Goal: Check status: Check status

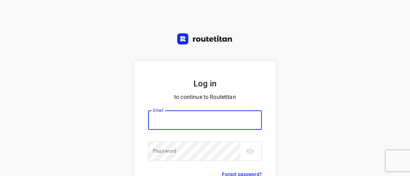
type input "[EMAIL_ADDRESS][DOMAIN_NAME]"
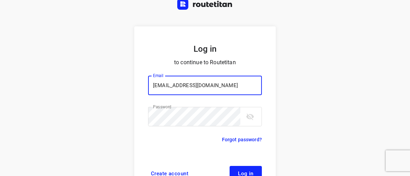
scroll to position [53, 0]
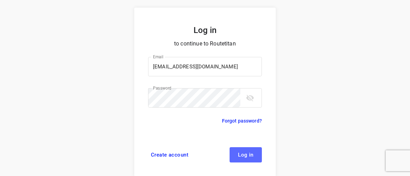
click at [239, 152] on span "Log in" at bounding box center [246, 155] width 16 height 6
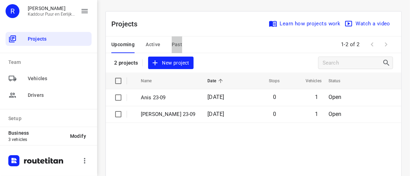
click at [174, 45] on span "Past" at bounding box center [177, 44] width 11 height 9
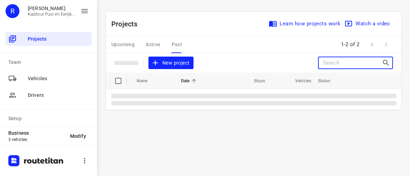
click at [337, 62] on input "Search projects" at bounding box center [352, 63] width 59 height 11
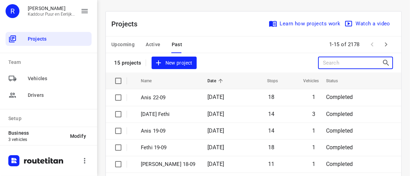
click at [337, 62] on input "Search projects" at bounding box center [352, 63] width 59 height 11
click at [328, 61] on input "Search projects" at bounding box center [352, 63] width 59 height 11
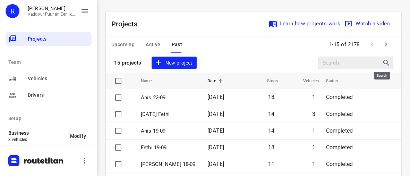
click at [383, 61] on icon at bounding box center [387, 63] width 8 height 8
click at [382, 45] on icon "button" at bounding box center [386, 44] width 8 height 8
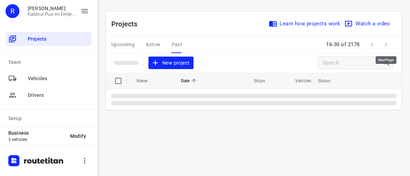
click at [381, 46] on span at bounding box center [386, 44] width 14 height 14
click at [387, 44] on span at bounding box center [386, 44] width 14 height 14
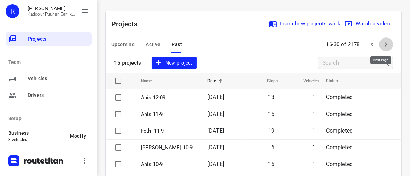
click at [387, 44] on button "button" at bounding box center [386, 44] width 14 height 14
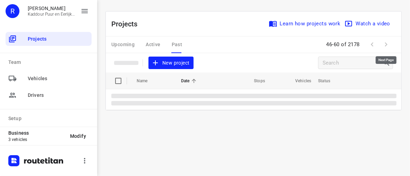
click at [386, 44] on span at bounding box center [386, 44] width 14 height 14
click at [387, 45] on span at bounding box center [386, 44] width 14 height 14
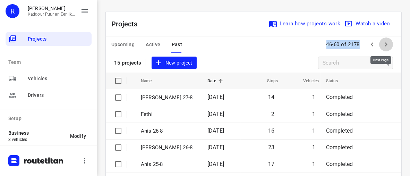
click at [387, 45] on button "button" at bounding box center [386, 44] width 14 height 14
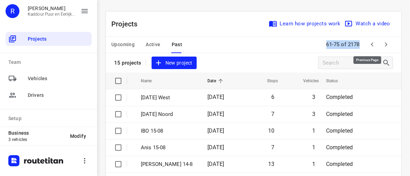
click at [372, 45] on button "button" at bounding box center [373, 44] width 14 height 14
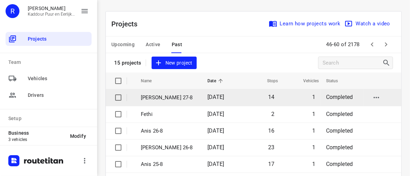
click at [221, 98] on span "[DATE]" at bounding box center [216, 97] width 17 height 7
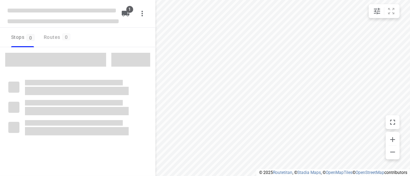
type input "distance"
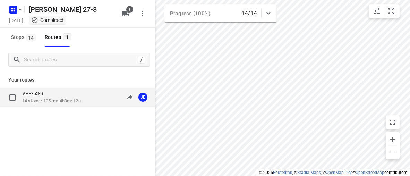
click at [55, 98] on p "14 stops • 105km • 4h9m • 12u" at bounding box center [51, 101] width 59 height 7
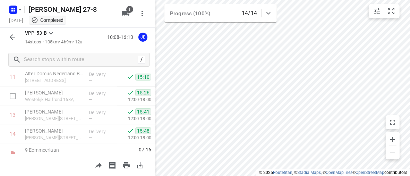
scroll to position [239, 0]
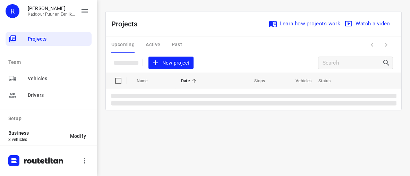
click at [179, 45] on div "Upcoming Active Past" at bounding box center [152, 44] width 82 height 17
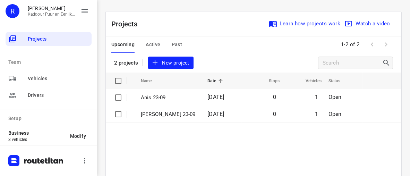
click at [176, 43] on span "Past" at bounding box center [177, 44] width 11 height 9
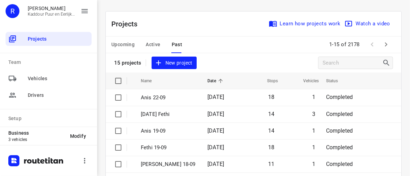
click at [218, 82] on icon at bounding box center [221, 81] width 6 height 6
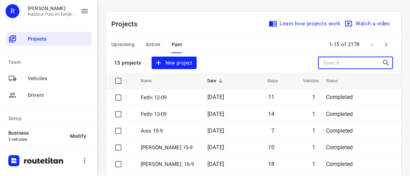
click at [347, 64] on input "Search projects" at bounding box center [352, 63] width 59 height 11
click at [372, 61] on input "Search projects" at bounding box center [352, 63] width 59 height 11
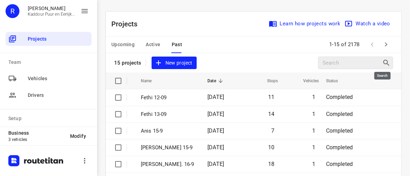
click at [384, 63] on icon at bounding box center [387, 63] width 6 height 6
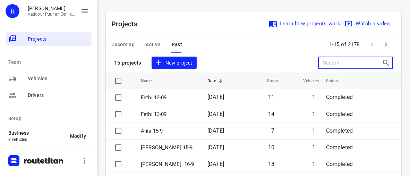
click at [347, 64] on input "Search projects" at bounding box center [352, 63] width 59 height 11
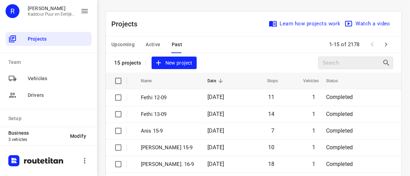
click at [385, 62] on icon at bounding box center [387, 63] width 8 height 8
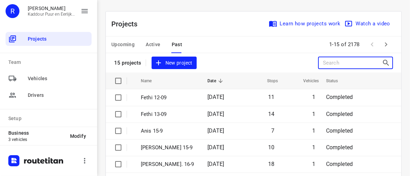
click at [344, 64] on input "Search projects" at bounding box center [352, 63] width 59 height 11
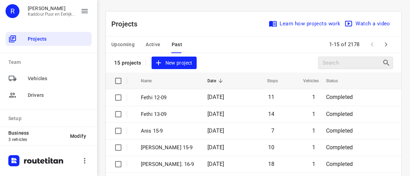
click at [384, 63] on icon at bounding box center [387, 63] width 6 height 6
click at [383, 67] on icon at bounding box center [387, 63] width 8 height 8
click at [383, 75] on th at bounding box center [382, 81] width 37 height 17
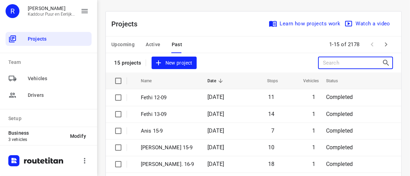
click at [335, 65] on input "Search projects" at bounding box center [352, 63] width 59 height 11
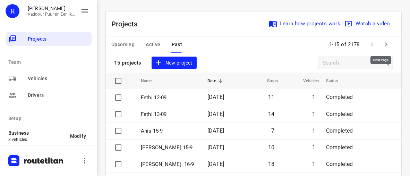
click at [383, 44] on icon "button" at bounding box center [386, 44] width 8 height 8
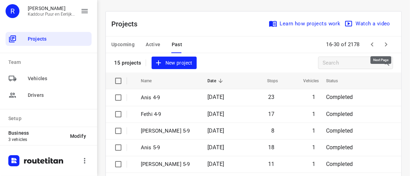
click at [383, 44] on icon "button" at bounding box center [386, 44] width 8 height 8
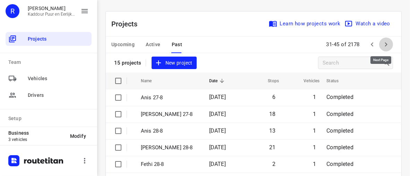
click at [383, 44] on icon "button" at bounding box center [386, 44] width 8 height 8
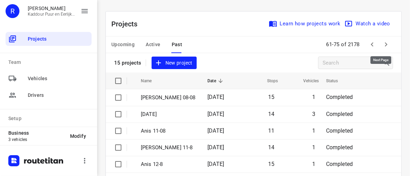
click at [383, 46] on icon "button" at bounding box center [386, 44] width 8 height 8
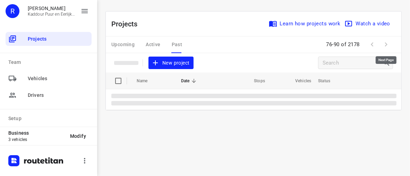
click at [383, 47] on span at bounding box center [386, 44] width 14 height 14
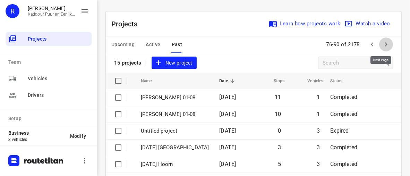
click at [383, 47] on icon "button" at bounding box center [386, 44] width 8 height 8
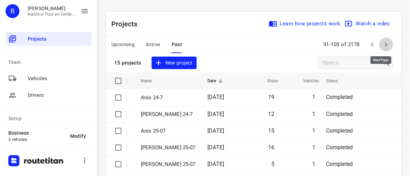
click at [383, 50] on button "button" at bounding box center [386, 44] width 14 height 14
click at [387, 42] on button "button" at bounding box center [386, 44] width 14 height 14
click at [387, 40] on span at bounding box center [386, 44] width 14 height 14
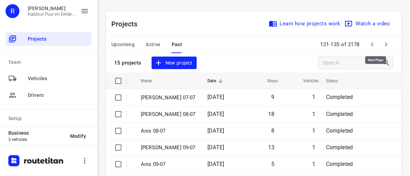
click at [383, 43] on icon "button" at bounding box center [386, 44] width 8 height 8
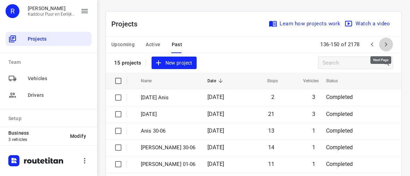
click at [383, 44] on icon "button" at bounding box center [386, 44] width 8 height 8
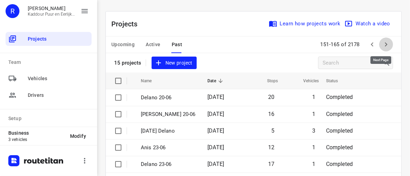
click at [383, 44] on icon "button" at bounding box center [386, 44] width 8 height 8
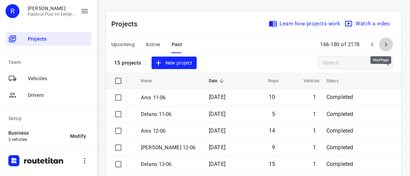
click at [383, 44] on icon "button" at bounding box center [386, 44] width 8 height 8
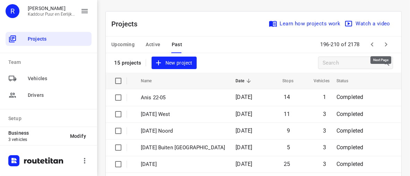
click at [383, 44] on icon "button" at bounding box center [386, 44] width 8 height 8
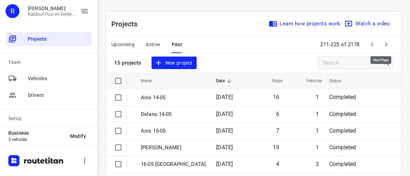
click at [383, 44] on icon "button" at bounding box center [386, 44] width 8 height 8
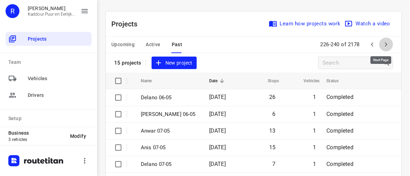
click at [384, 45] on icon "button" at bounding box center [386, 44] width 8 height 8
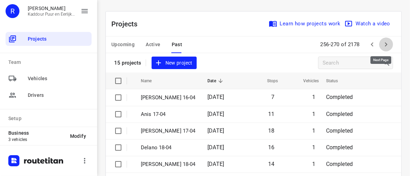
click at [384, 45] on icon "button" at bounding box center [386, 44] width 8 height 8
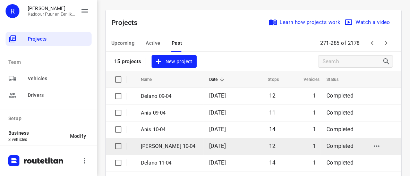
scroll to position [1, 0]
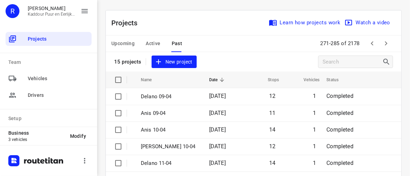
click at [219, 80] on icon at bounding box center [222, 80] width 6 height 6
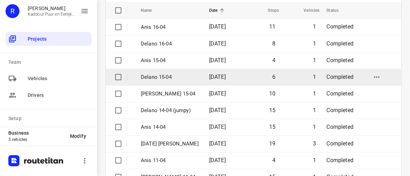
scroll to position [0, 0]
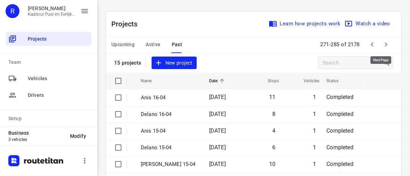
click at [382, 46] on icon "button" at bounding box center [386, 44] width 8 height 8
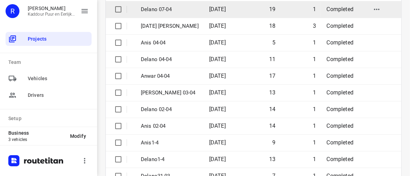
scroll to position [139, 0]
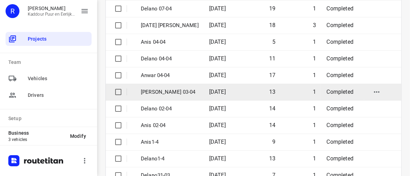
click at [163, 94] on p "[PERSON_NAME] 03-04" at bounding box center [170, 92] width 58 height 8
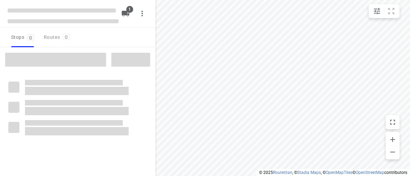
type input "distance"
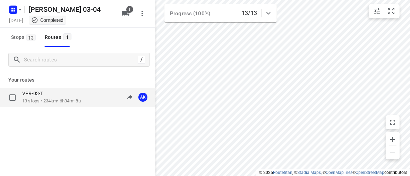
click at [76, 101] on p "13 stops • 234km • 6h34m • 8u" at bounding box center [51, 101] width 59 height 7
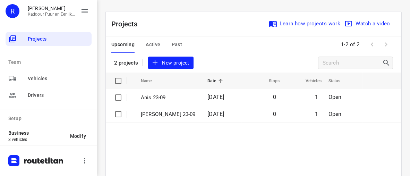
click at [151, 45] on span "Active" at bounding box center [153, 44] width 15 height 9
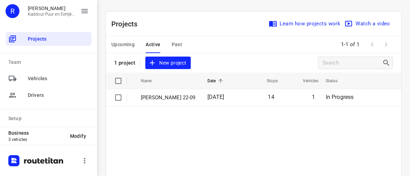
click at [182, 44] on div "Upcoming Active Past" at bounding box center [152, 44] width 82 height 17
click at [175, 44] on span "Past" at bounding box center [177, 44] width 11 height 9
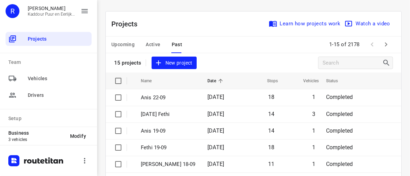
click at [118, 81] on input "checkbox" at bounding box center [118, 81] width 14 height 14
checkbox input "true"
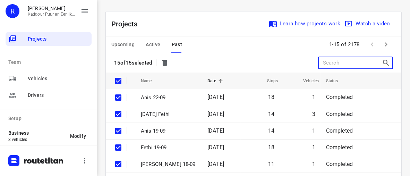
click at [323, 64] on input "Search projects" at bounding box center [352, 63] width 59 height 11
click at [117, 83] on input "checkbox" at bounding box center [118, 81] width 14 height 14
checkbox input "false"
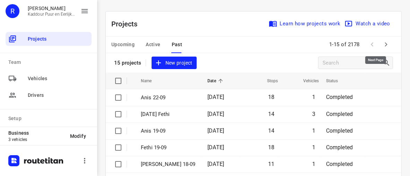
click at [383, 46] on icon "button" at bounding box center [386, 44] width 8 height 8
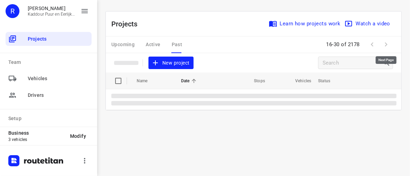
click at [383, 47] on span at bounding box center [386, 44] width 14 height 14
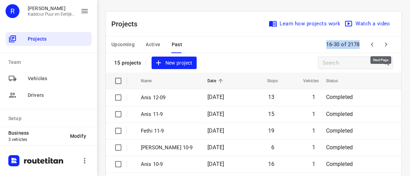
click at [385, 45] on icon "button" at bounding box center [386, 44] width 8 height 8
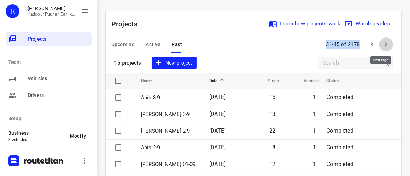
click at [386, 44] on button "button" at bounding box center [386, 44] width 14 height 14
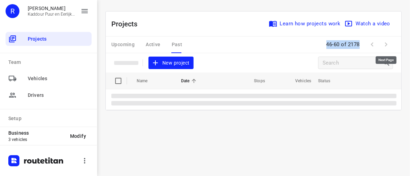
click at [386, 44] on span at bounding box center [386, 44] width 14 height 14
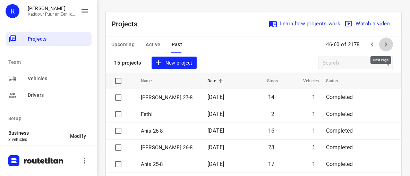
click at [382, 47] on icon "button" at bounding box center [386, 44] width 8 height 8
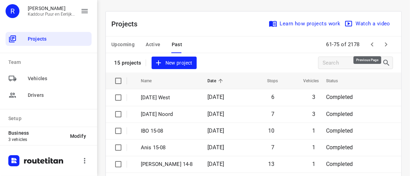
click at [369, 48] on icon "button" at bounding box center [372, 44] width 8 height 8
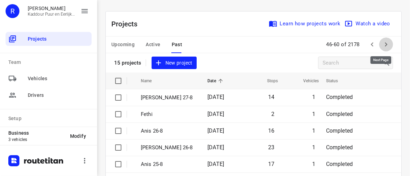
click at [382, 47] on icon "button" at bounding box center [386, 44] width 8 height 8
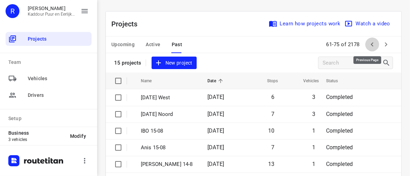
click at [368, 45] on icon "button" at bounding box center [372, 44] width 8 height 8
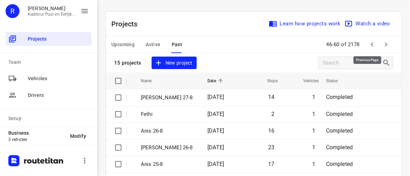
click at [369, 43] on icon "button" at bounding box center [372, 44] width 8 height 8
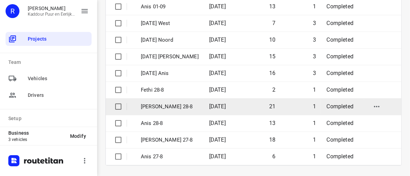
scroll to position [174, 0]
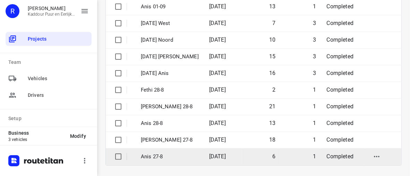
click at [161, 154] on p "Anis 27-8" at bounding box center [170, 157] width 58 height 8
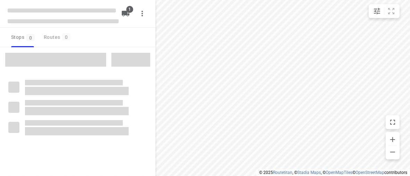
type input "distance"
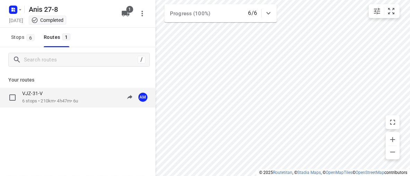
click at [68, 100] on p "6 stops • 210km • 4h47m • 6u" at bounding box center [50, 101] width 56 height 7
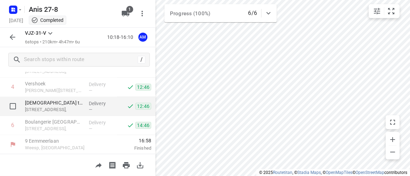
scroll to position [106, 0]
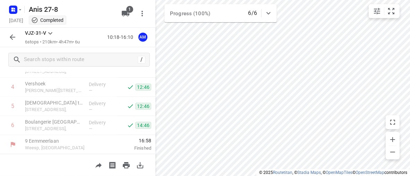
click at [10, 38] on icon "button" at bounding box center [13, 37] width 6 height 6
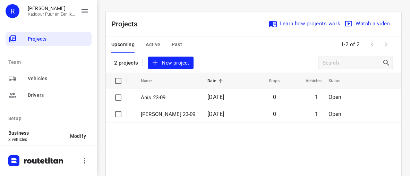
click at [173, 46] on span "Past" at bounding box center [177, 44] width 11 height 9
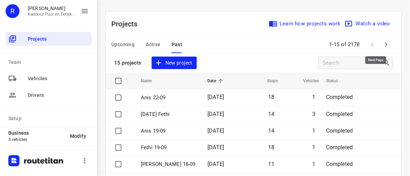
click at [382, 45] on icon "button" at bounding box center [386, 44] width 8 height 8
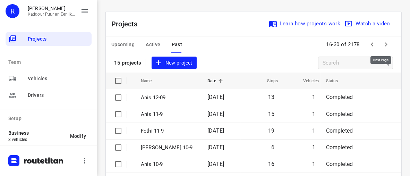
click at [386, 45] on button "button" at bounding box center [386, 44] width 14 height 14
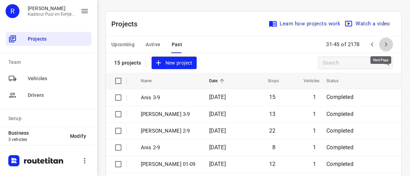
click at [386, 46] on button "button" at bounding box center [386, 44] width 14 height 14
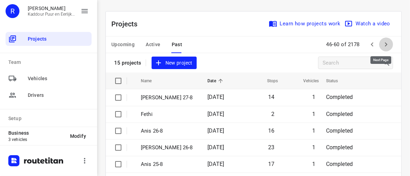
click at [386, 47] on button "button" at bounding box center [386, 44] width 14 height 14
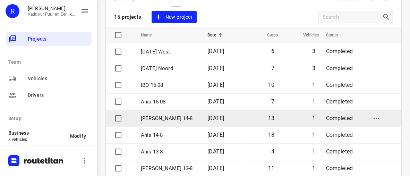
scroll to position [35, 0]
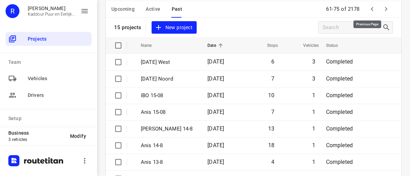
click at [368, 11] on icon "button" at bounding box center [372, 9] width 8 height 8
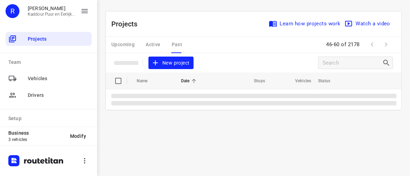
scroll to position [0, 0]
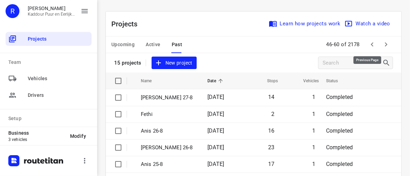
click at [369, 47] on icon "button" at bounding box center [372, 44] width 8 height 8
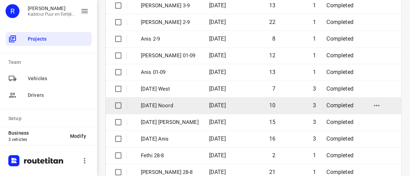
scroll to position [174, 0]
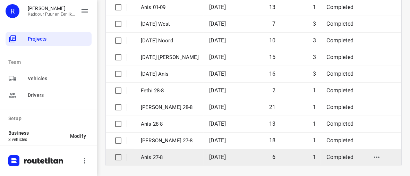
click at [219, 157] on span "[DATE]" at bounding box center [217, 157] width 17 height 7
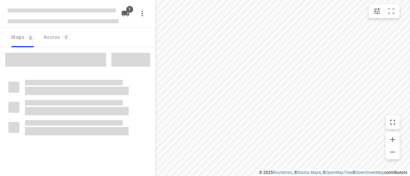
type input "distance"
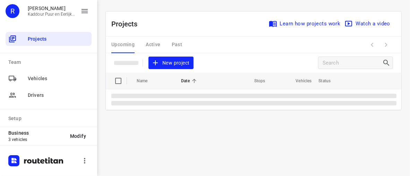
click at [174, 43] on div "Upcoming Active Past" at bounding box center [152, 44] width 82 height 17
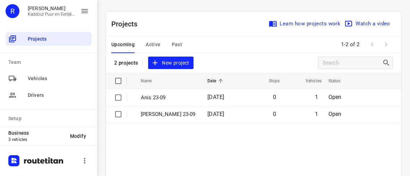
click at [180, 46] on span "Past" at bounding box center [177, 44] width 11 height 9
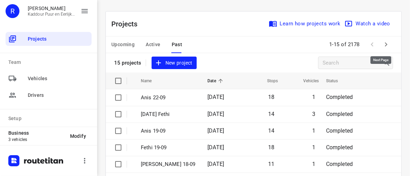
click at [383, 44] on icon "button" at bounding box center [386, 44] width 8 height 8
click at [384, 45] on icon "button" at bounding box center [386, 44] width 8 height 8
click at [385, 45] on icon "button" at bounding box center [386, 44] width 8 height 8
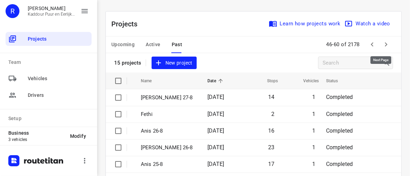
click at [382, 45] on icon "button" at bounding box center [386, 44] width 8 height 8
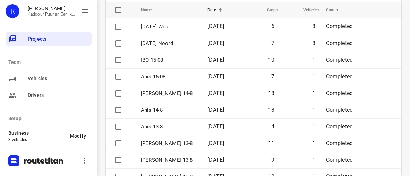
scroll to position [35, 0]
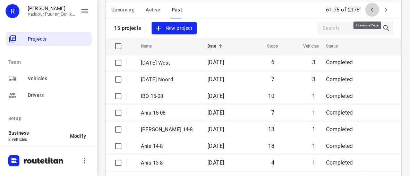
click at [368, 9] on icon "button" at bounding box center [372, 10] width 8 height 8
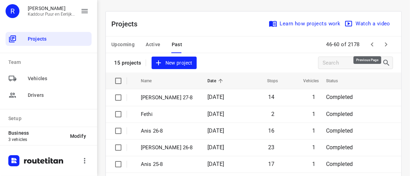
click at [368, 43] on icon "button" at bounding box center [372, 44] width 8 height 8
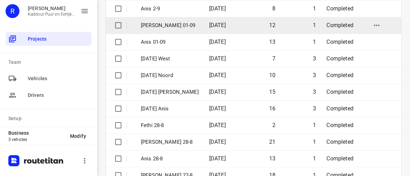
scroll to position [174, 0]
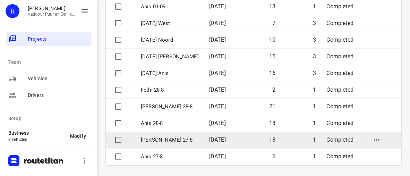
click at [156, 139] on p "[PERSON_NAME] 27-8" at bounding box center [170, 140] width 58 height 8
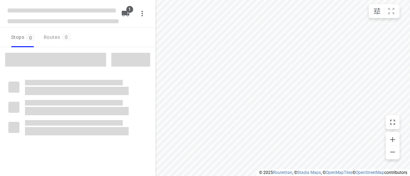
type input "distance"
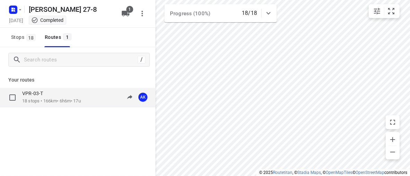
click at [63, 101] on p "18 stops • 166km • 6h6m • 17u" at bounding box center [51, 101] width 59 height 7
